Goal: Task Accomplishment & Management: Manage account settings

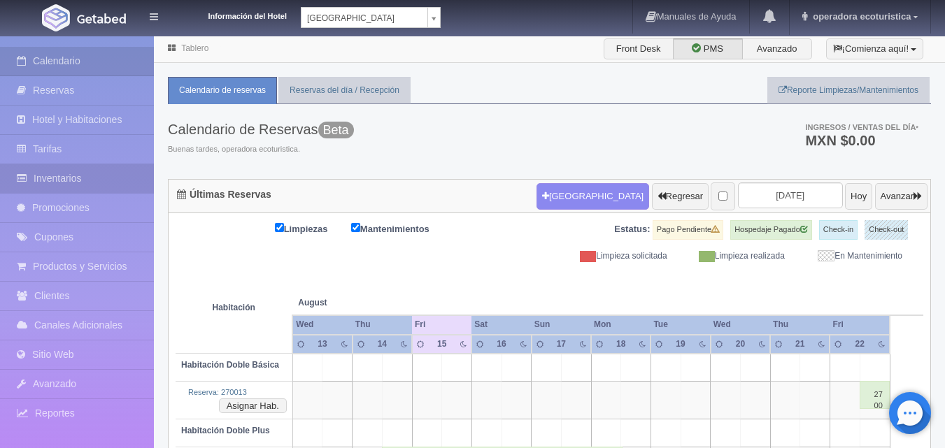
click at [73, 173] on link "Inventarios" at bounding box center [77, 178] width 154 height 29
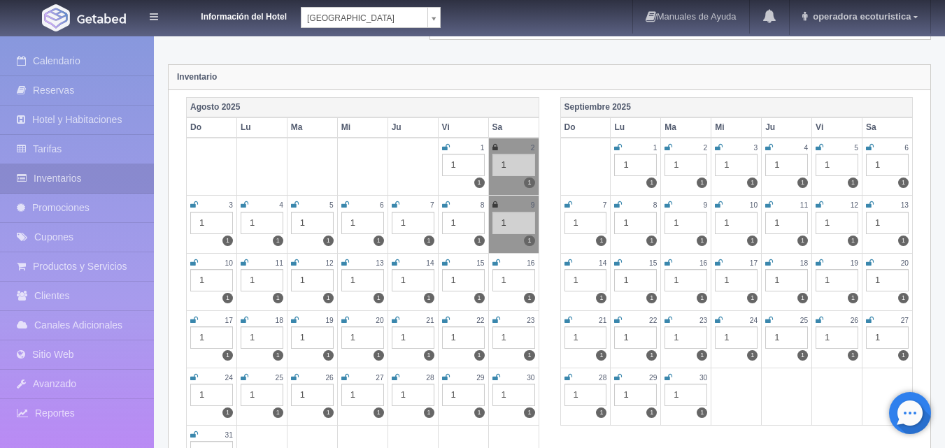
scroll to position [140, 0]
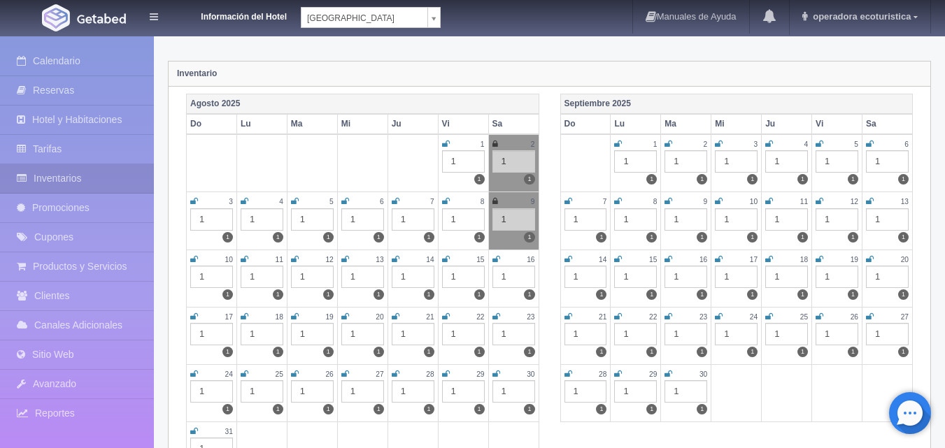
click at [446, 260] on icon at bounding box center [446, 259] width 8 height 8
click at [497, 258] on icon at bounding box center [497, 259] width 8 height 8
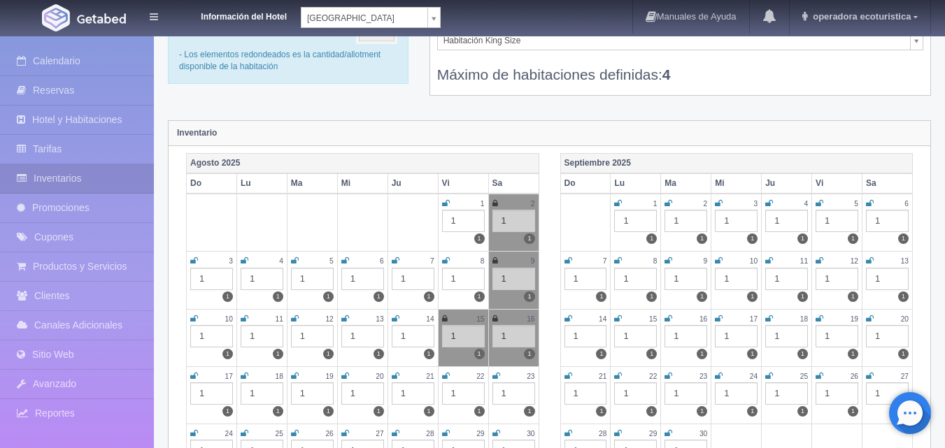
scroll to position [0, 0]
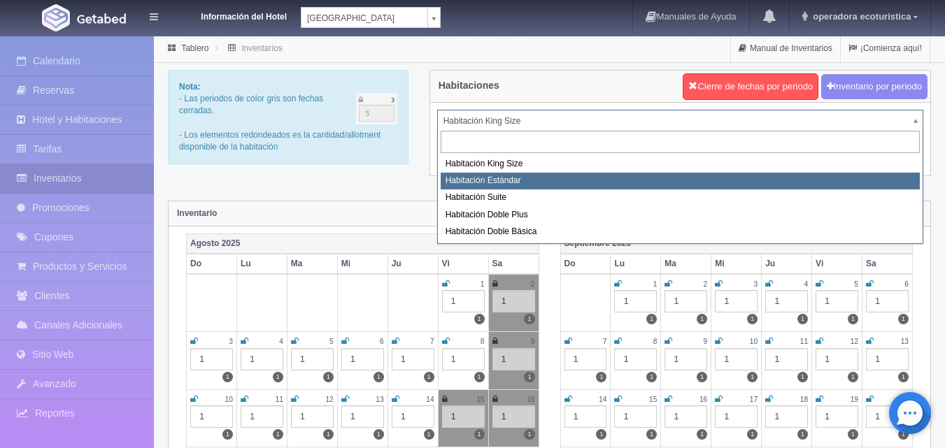
select select "1663"
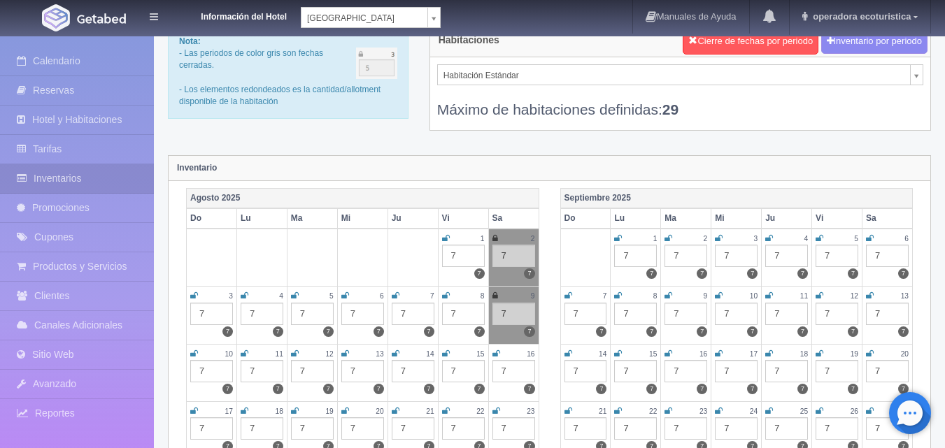
scroll to position [140, 0]
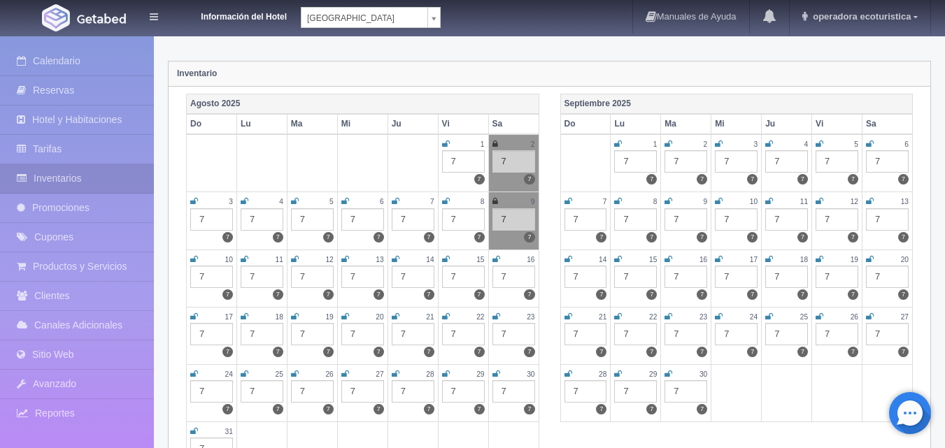
click at [446, 260] on icon at bounding box center [446, 259] width 8 height 8
click at [497, 260] on icon at bounding box center [497, 259] width 8 height 8
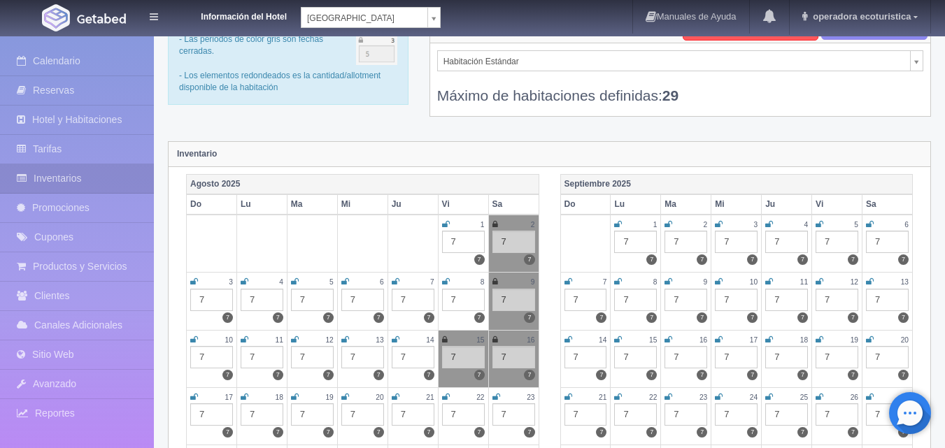
scroll to position [0, 0]
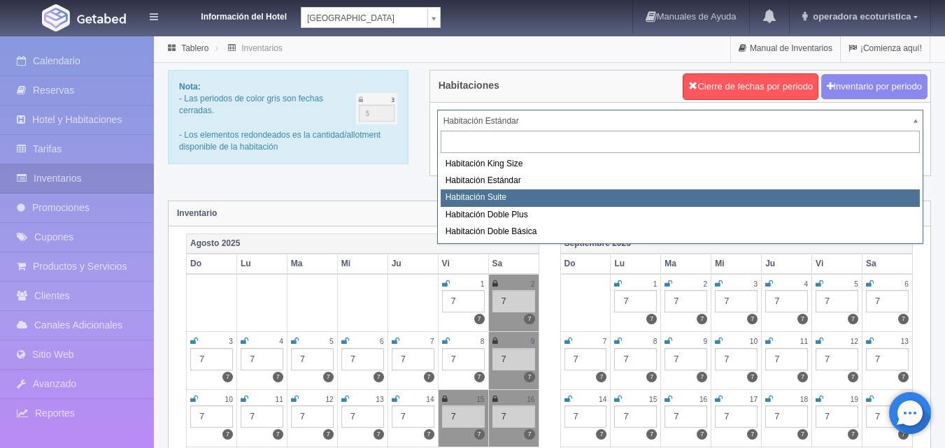
select select "1664"
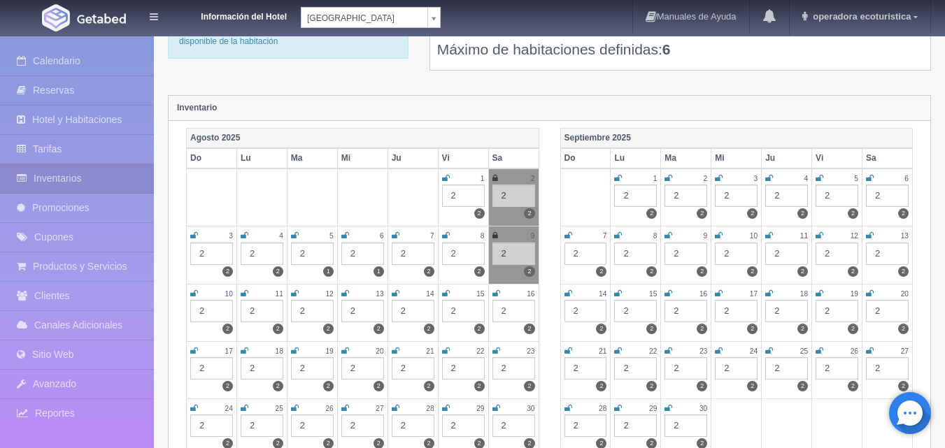
scroll to position [140, 0]
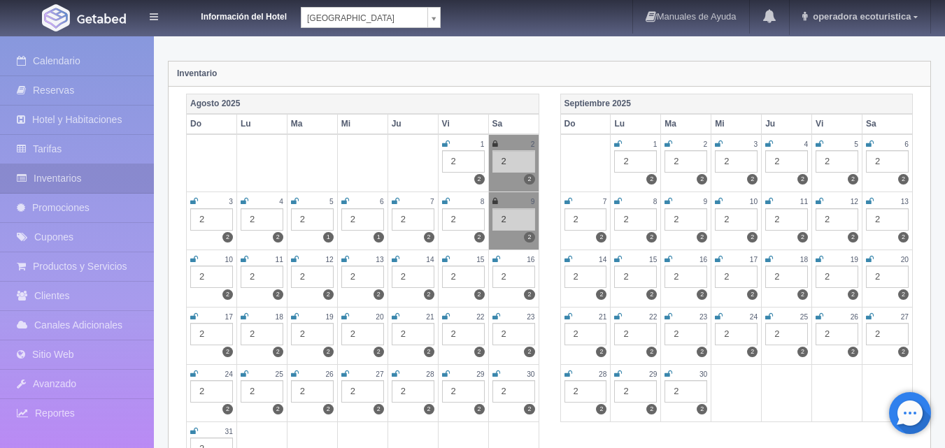
click at [446, 255] on icon at bounding box center [446, 259] width 8 height 8
click at [495, 261] on icon at bounding box center [497, 259] width 8 height 8
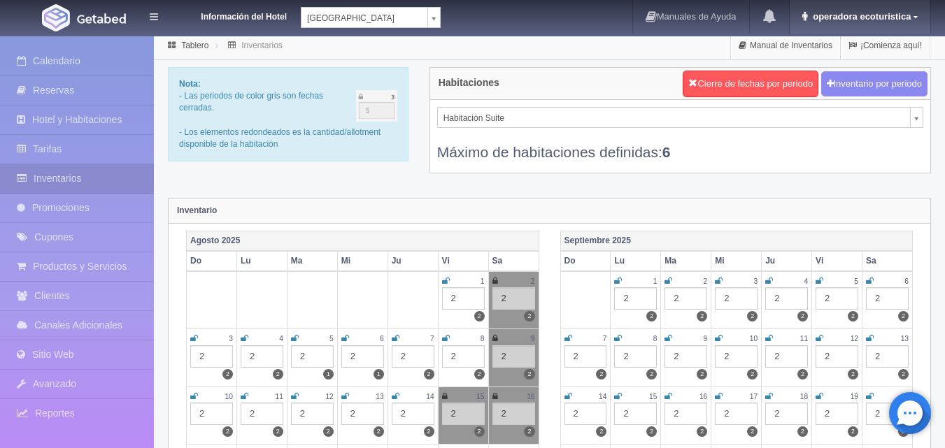
scroll to position [0, 0]
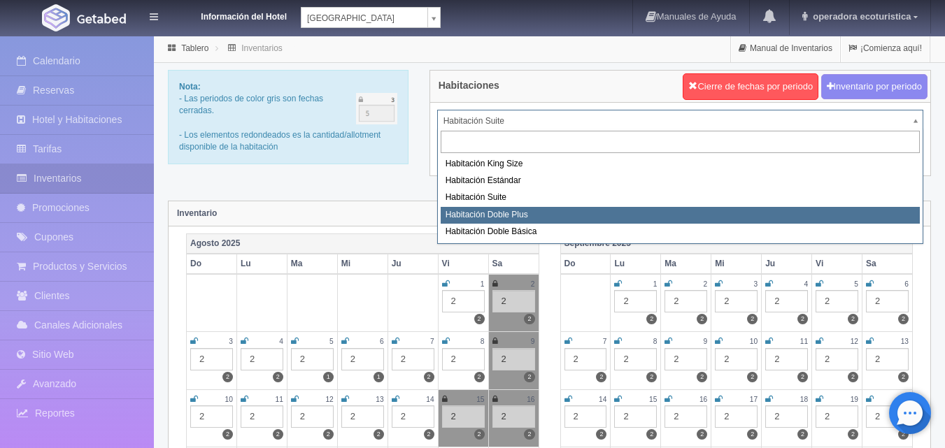
select select "1665"
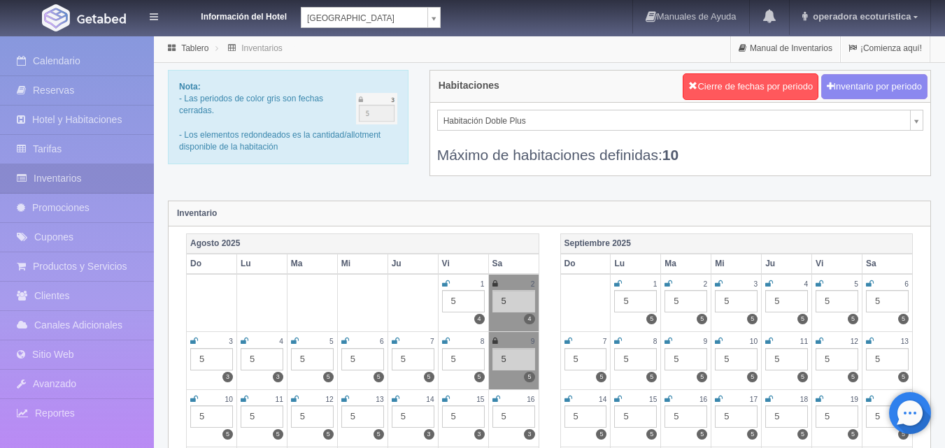
scroll to position [140, 0]
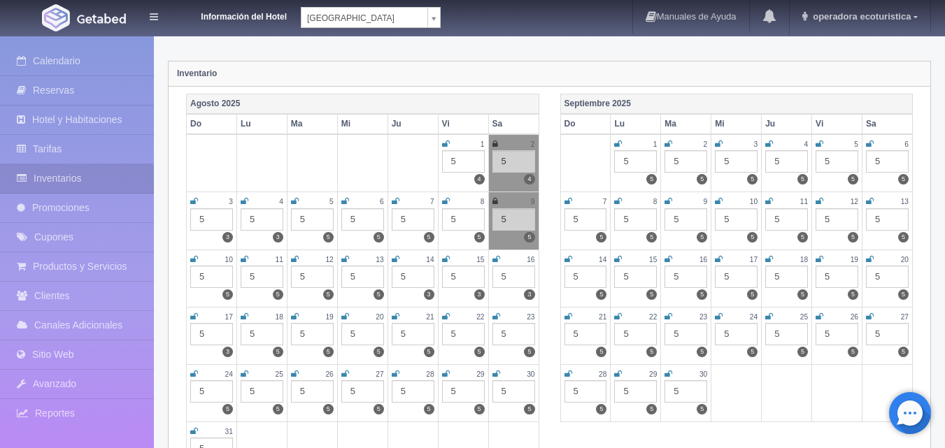
click at [448, 257] on icon at bounding box center [446, 259] width 8 height 8
click at [497, 262] on icon at bounding box center [497, 259] width 8 height 8
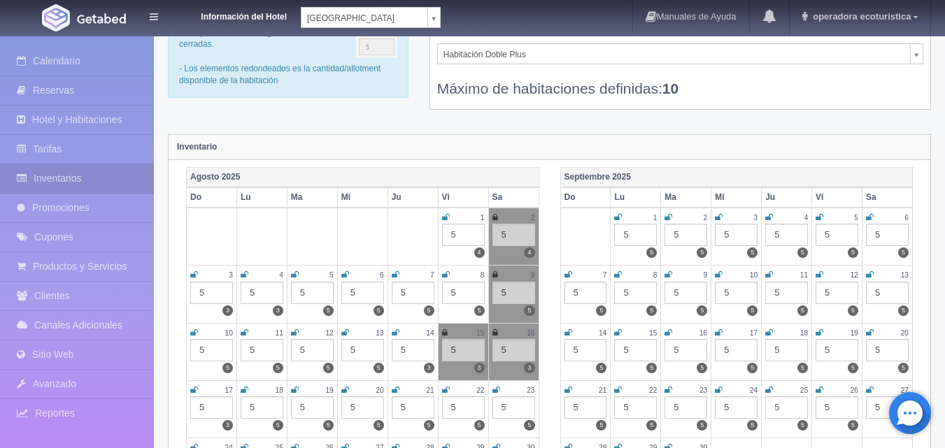
scroll to position [0, 0]
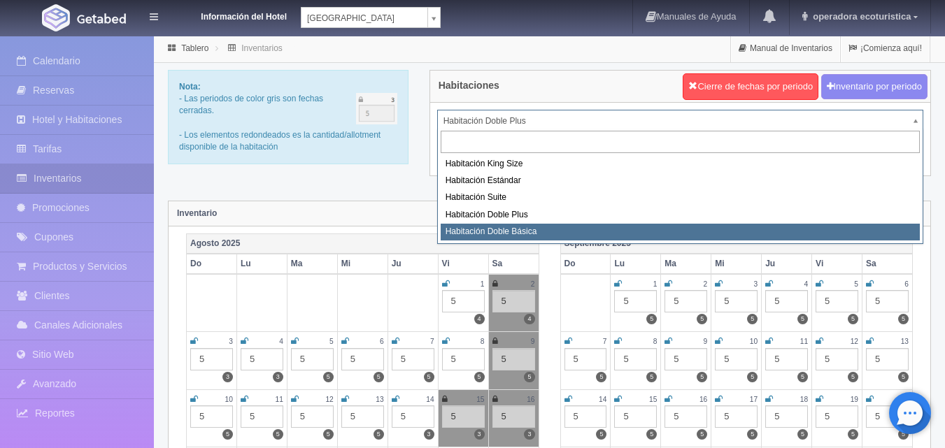
select select "1666"
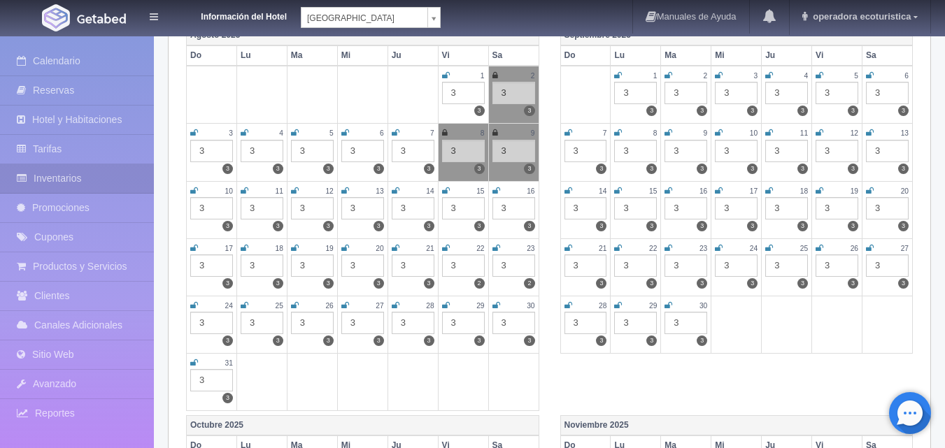
scroll to position [210, 0]
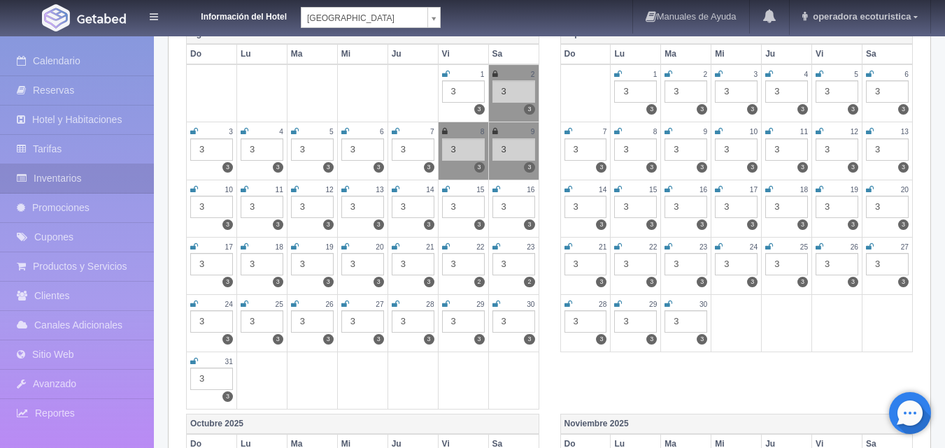
click at [447, 190] on icon at bounding box center [446, 189] width 8 height 8
click at [497, 189] on icon at bounding box center [497, 189] width 8 height 8
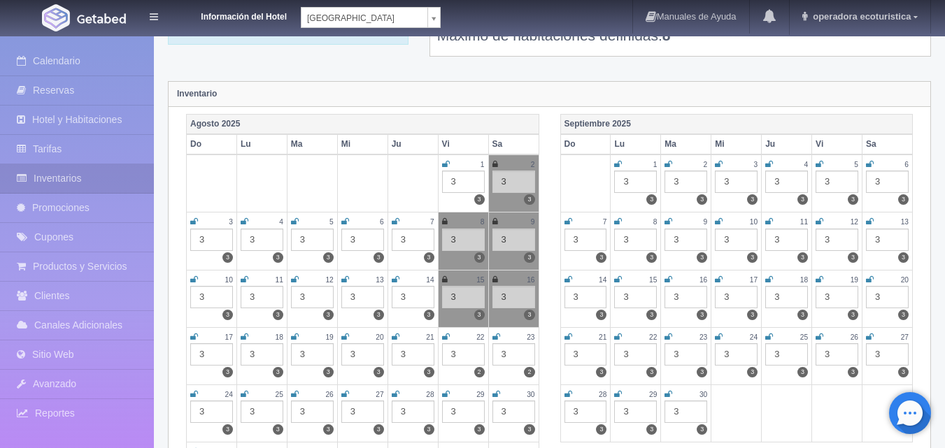
scroll to position [0, 0]
